Goal: Find specific page/section: Find specific page/section

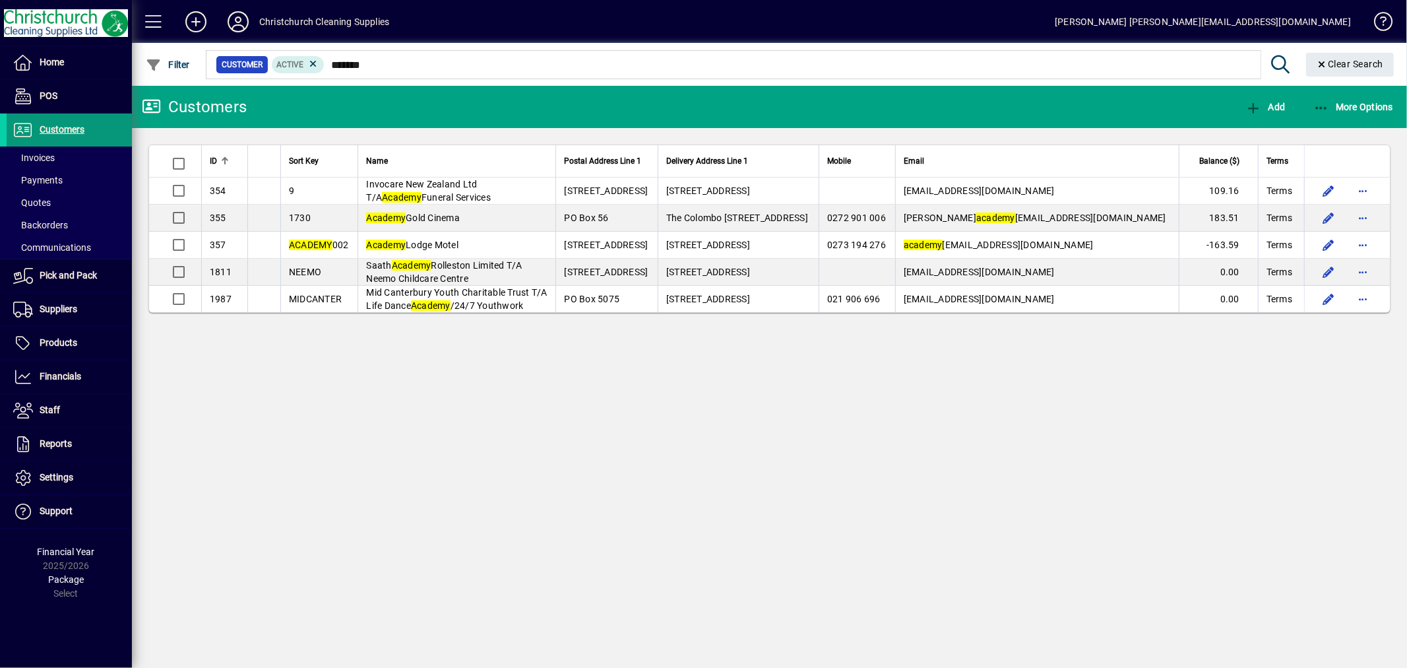
click at [70, 127] on span "Customers" at bounding box center [62, 129] width 45 height 11
